Goal: Task Accomplishment & Management: Use online tool/utility

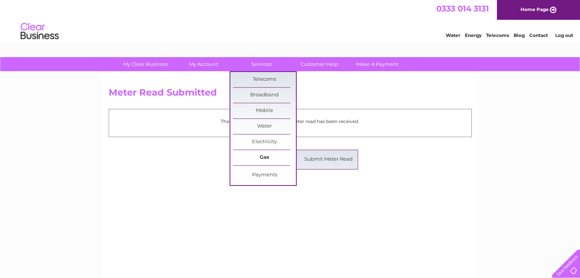
click at [274, 157] on link "Gas" at bounding box center [264, 157] width 63 height 15
click at [328, 158] on link "Submit Meter Read" at bounding box center [328, 159] width 63 height 15
click at [325, 158] on link "Submit Meter Read" at bounding box center [328, 159] width 63 height 15
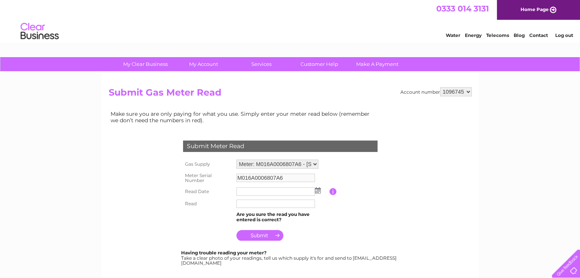
click at [317, 188] on img at bounding box center [318, 191] width 6 height 6
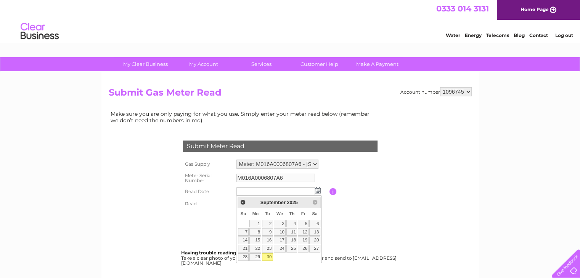
click at [268, 256] on link "30" at bounding box center [267, 258] width 11 height 8
type input "2025/09/30"
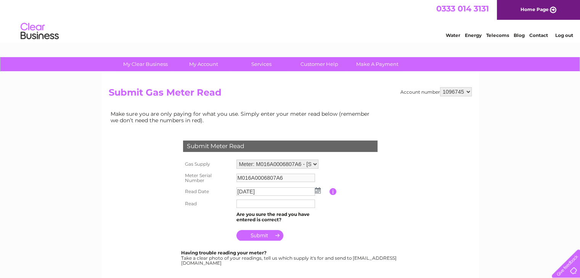
click at [249, 205] on input "text" at bounding box center [276, 204] width 79 height 8
type input "116608"
click at [251, 236] on input "submit" at bounding box center [260, 236] width 47 height 11
